Goal: Entertainment & Leisure: Consume media (video, audio)

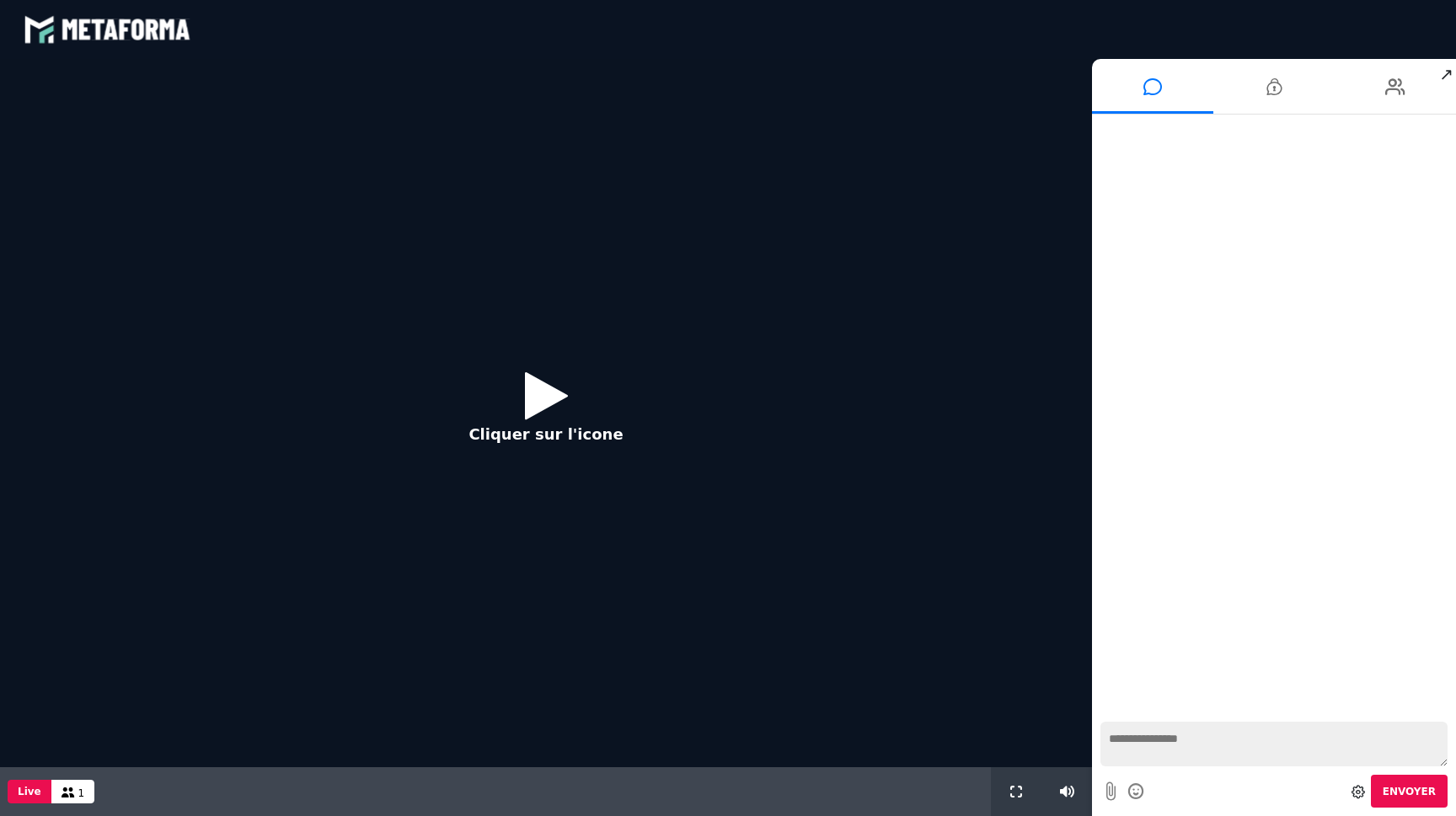
click at [541, 407] on icon at bounding box center [547, 395] width 43 height 55
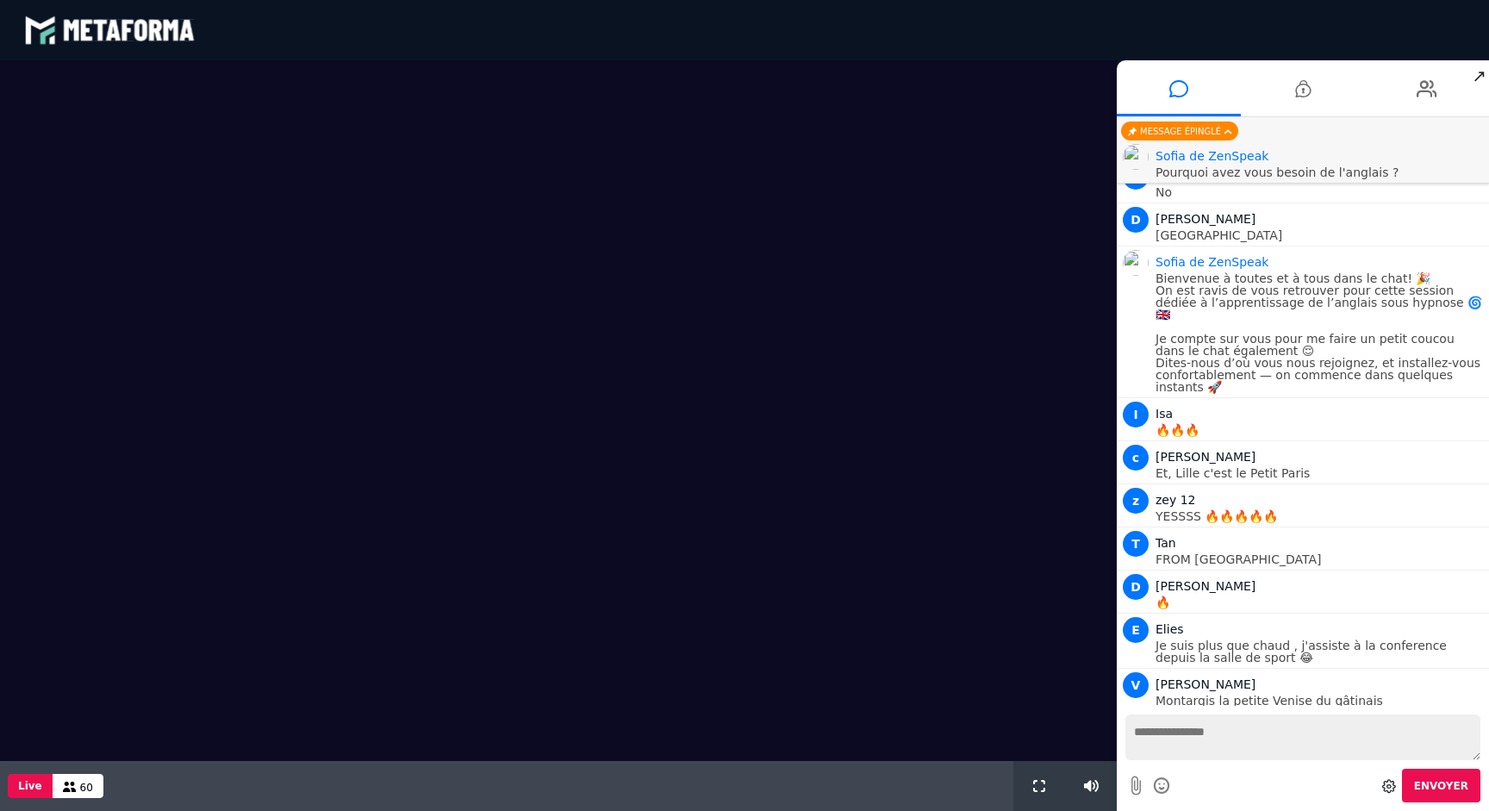
scroll to position [1308, 0]
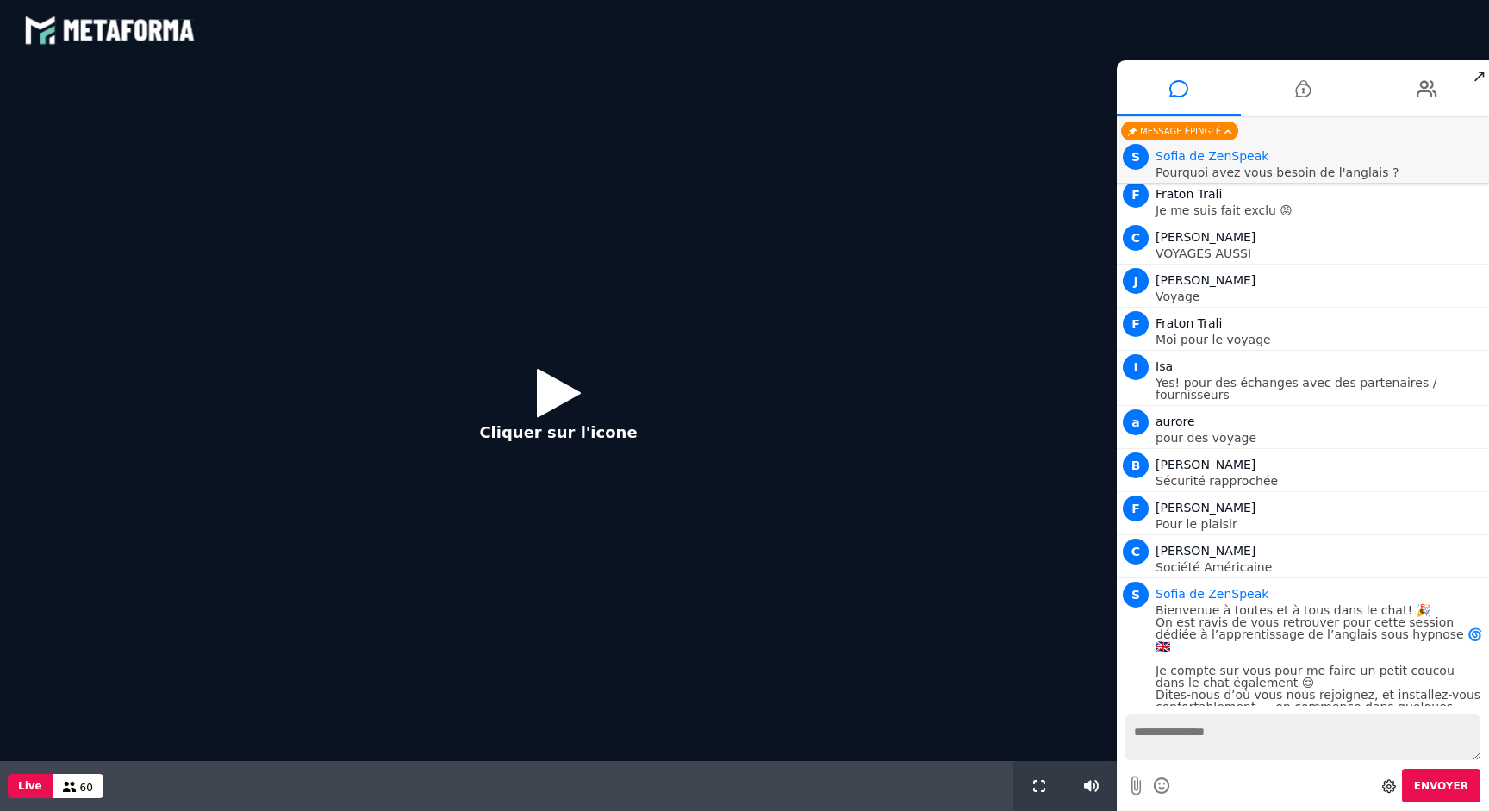
click at [575, 440] on p "Cliquer sur l'icone" at bounding box center [558, 431] width 158 height 23
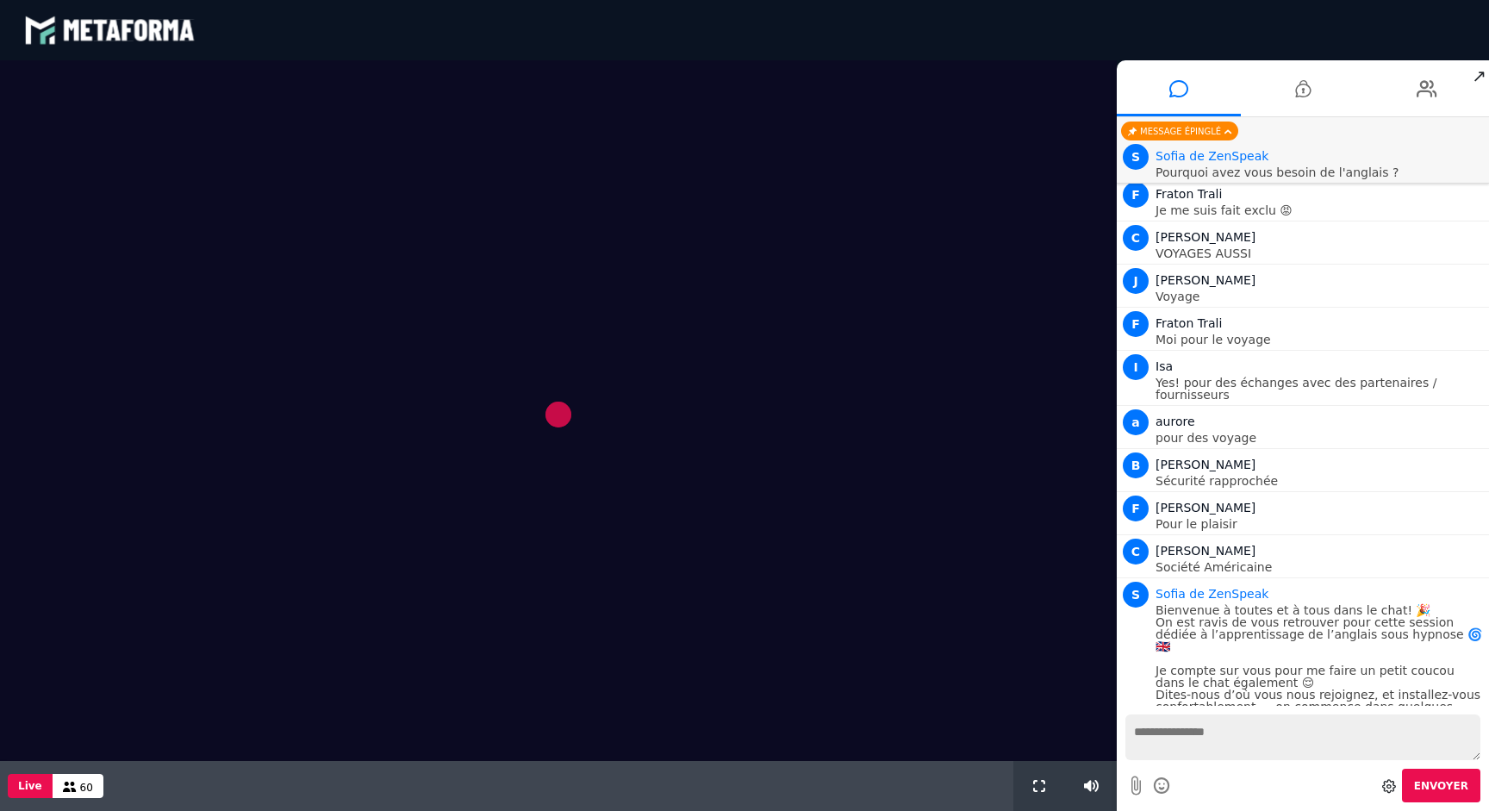
click at [575, 440] on div at bounding box center [558, 602] width 1116 height 419
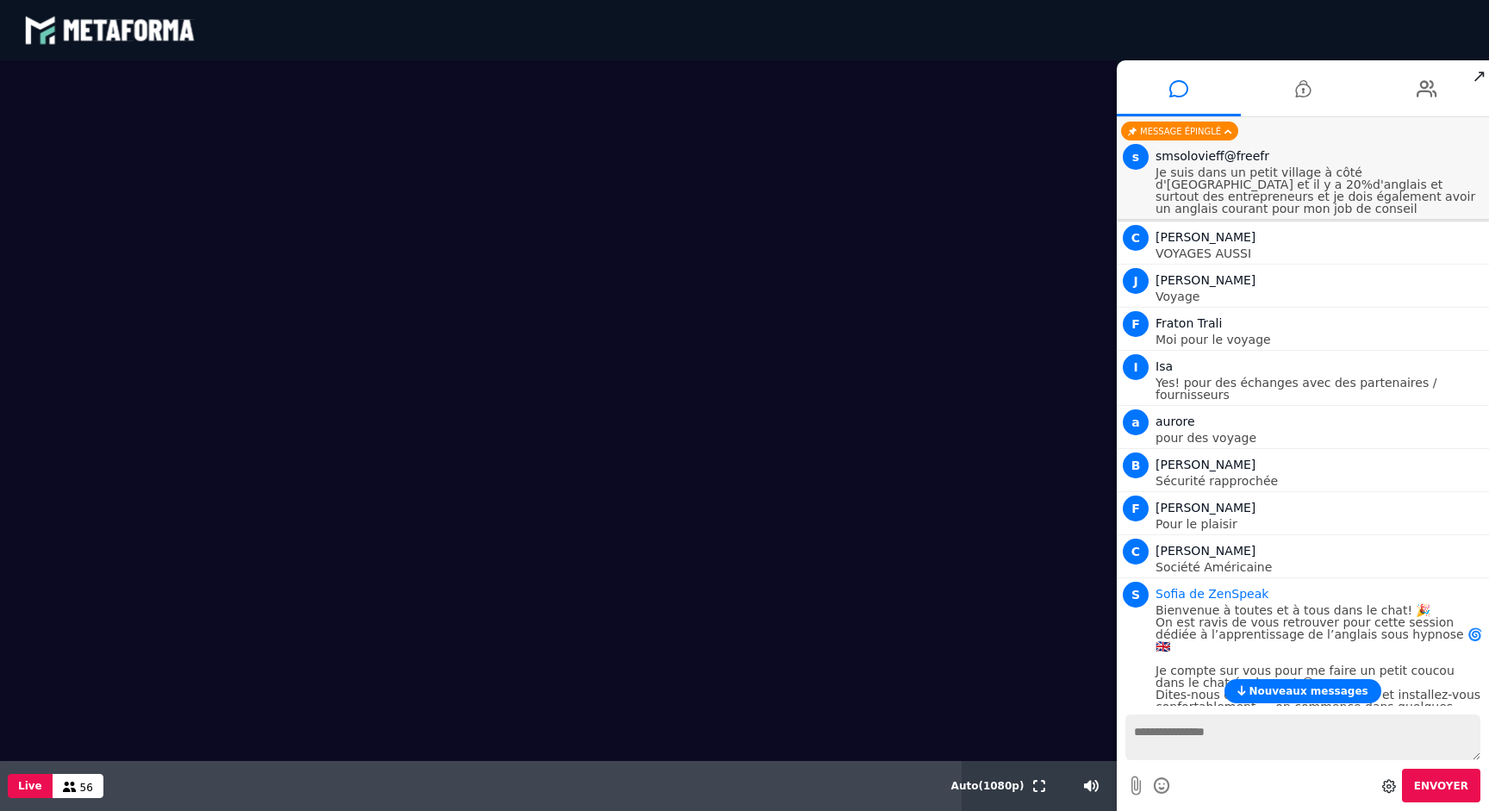
scroll to position [1849, 0]
